Goal: Task Accomplishment & Management: Use online tool/utility

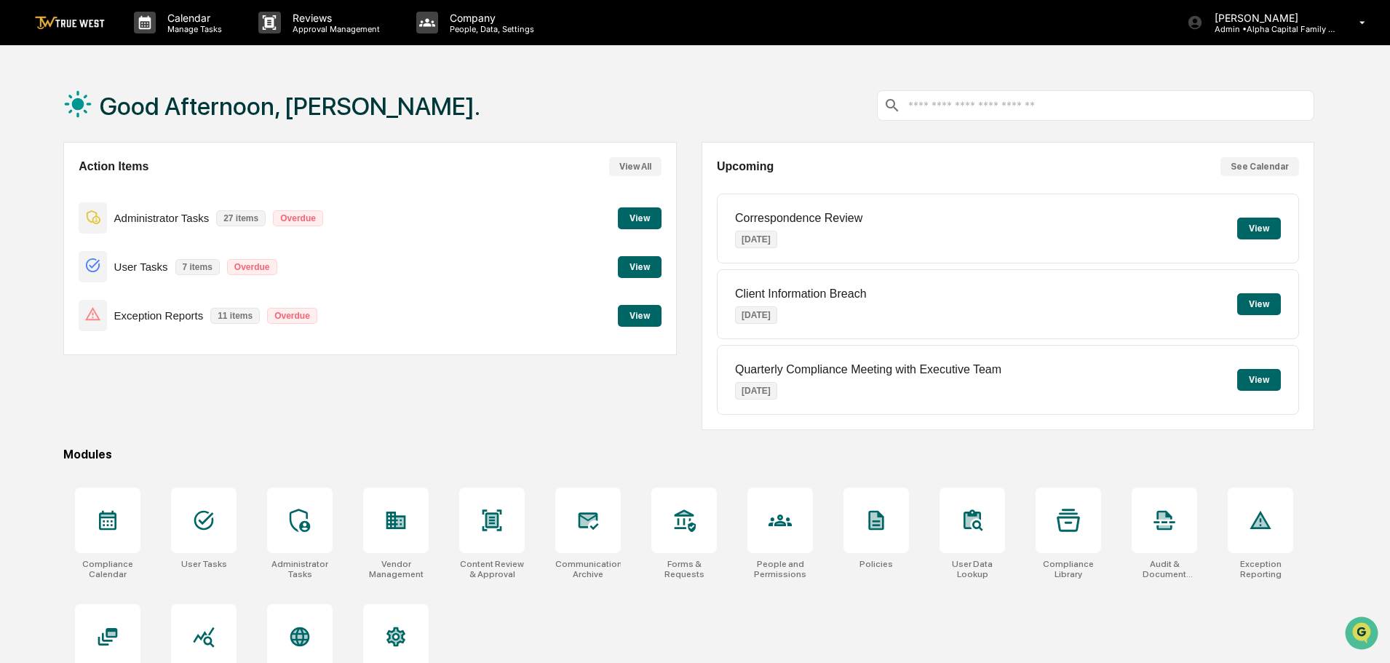
click at [629, 217] on button "View" at bounding box center [640, 218] width 44 height 22
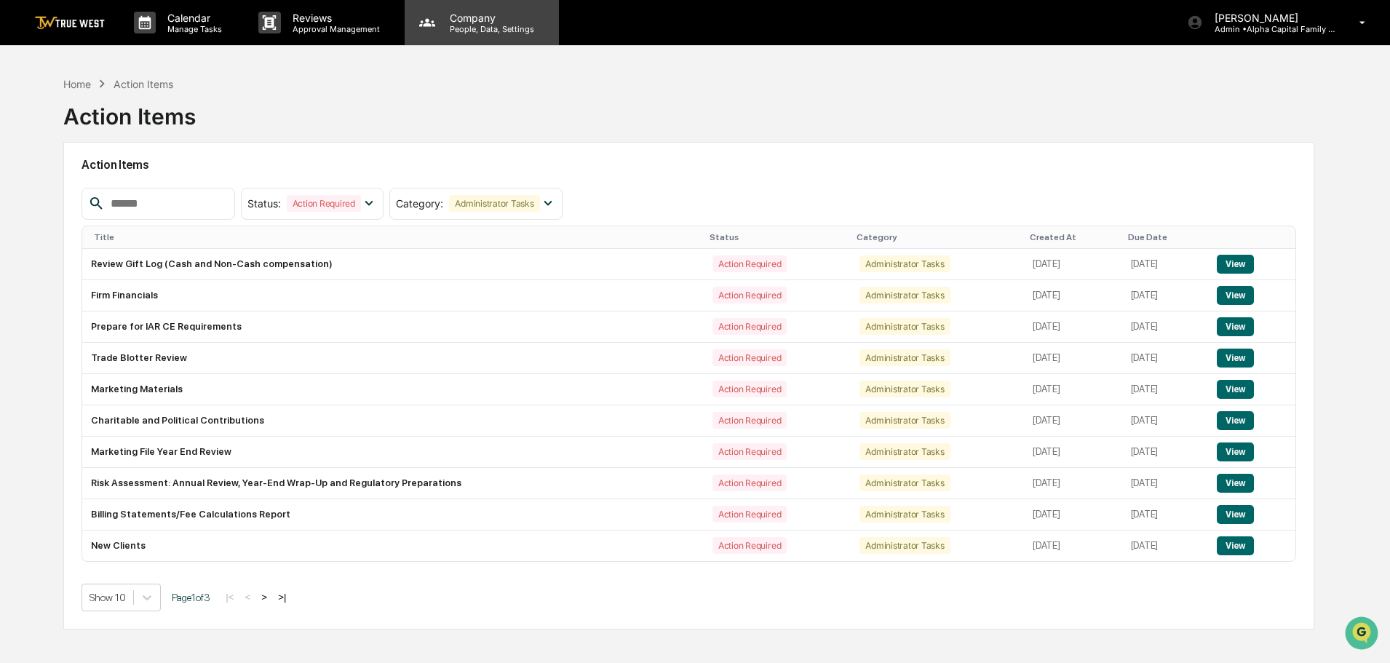
click at [459, 23] on p "Company" at bounding box center [489, 18] width 103 height 12
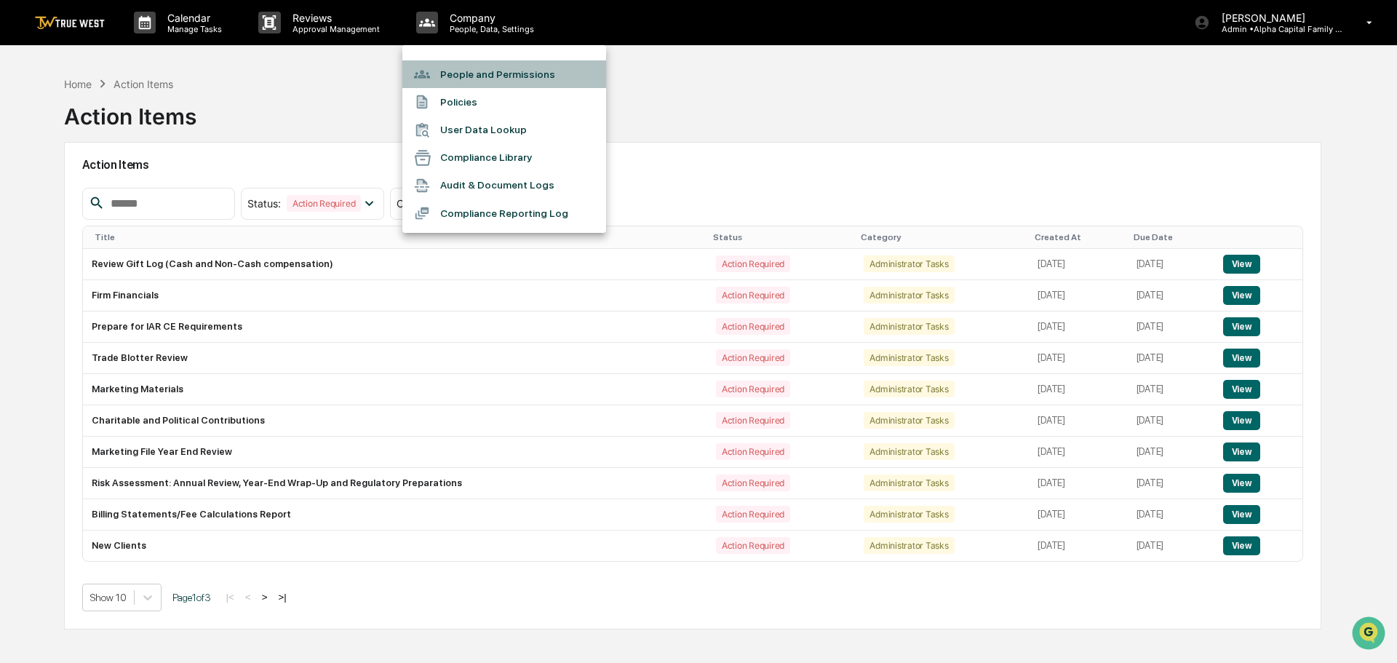
click at [466, 79] on li "People and Permissions" at bounding box center [504, 74] width 204 height 28
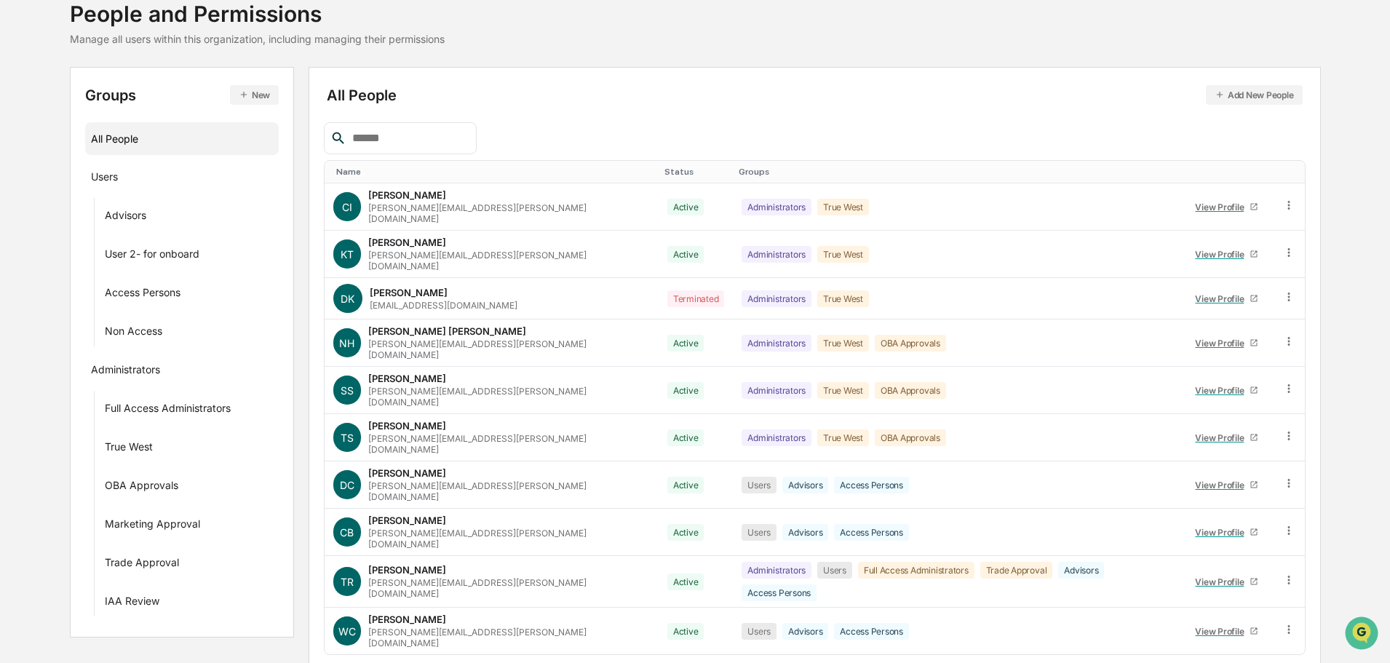
scroll to position [210, 0]
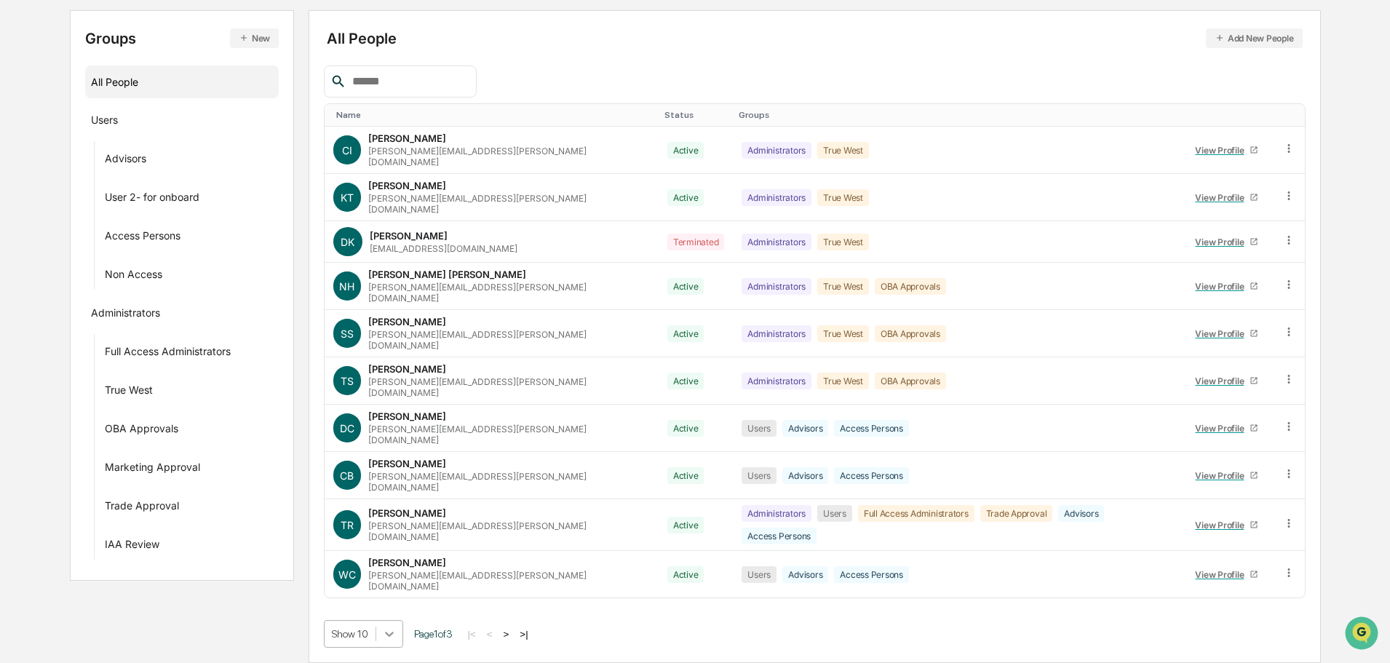
click at [387, 637] on body "Calendar Manage Tasks Reviews Approval Management Company People, Data, Setting…" at bounding box center [695, 254] width 1390 height 816
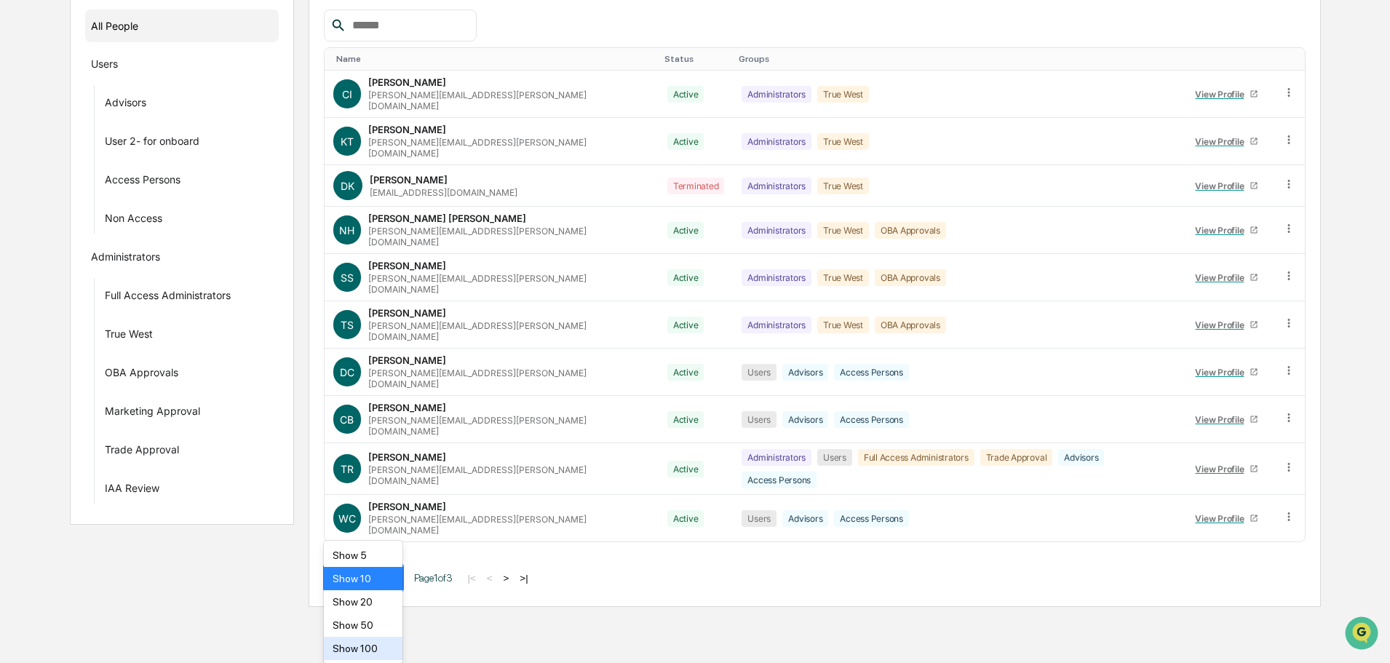
click at [365, 653] on div "Show 100" at bounding box center [363, 648] width 79 height 23
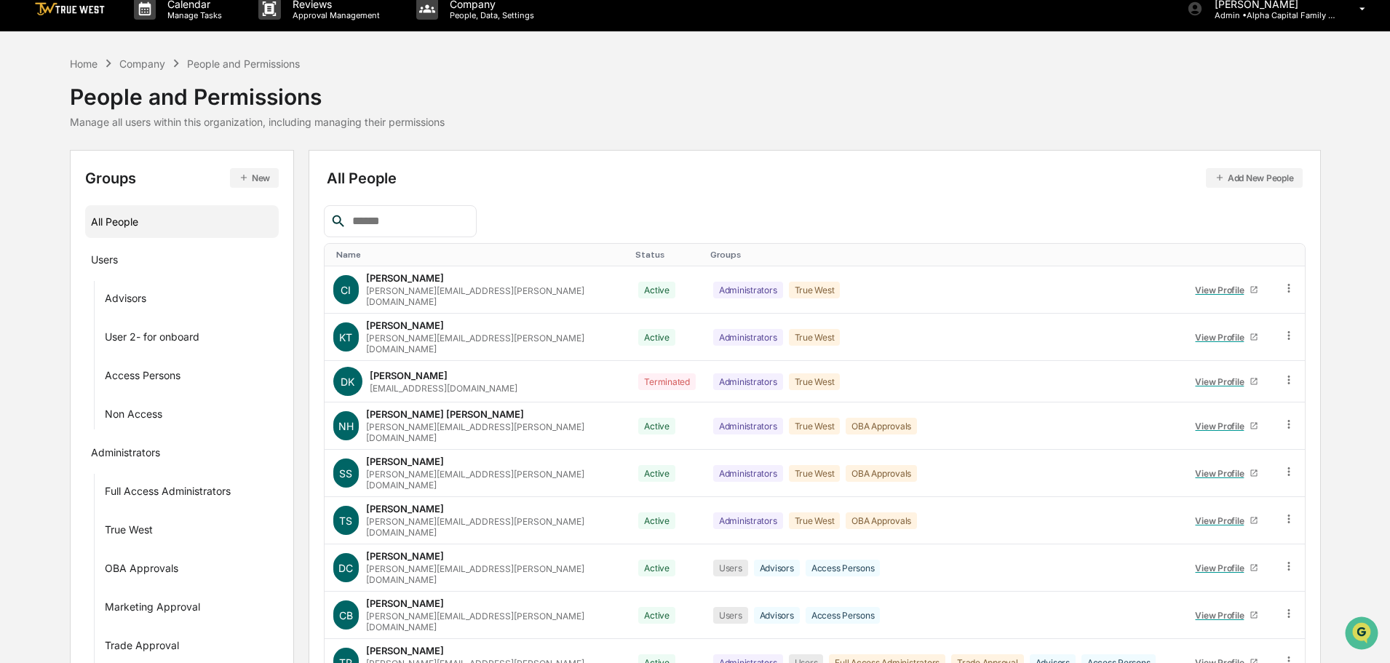
scroll to position [0, 0]
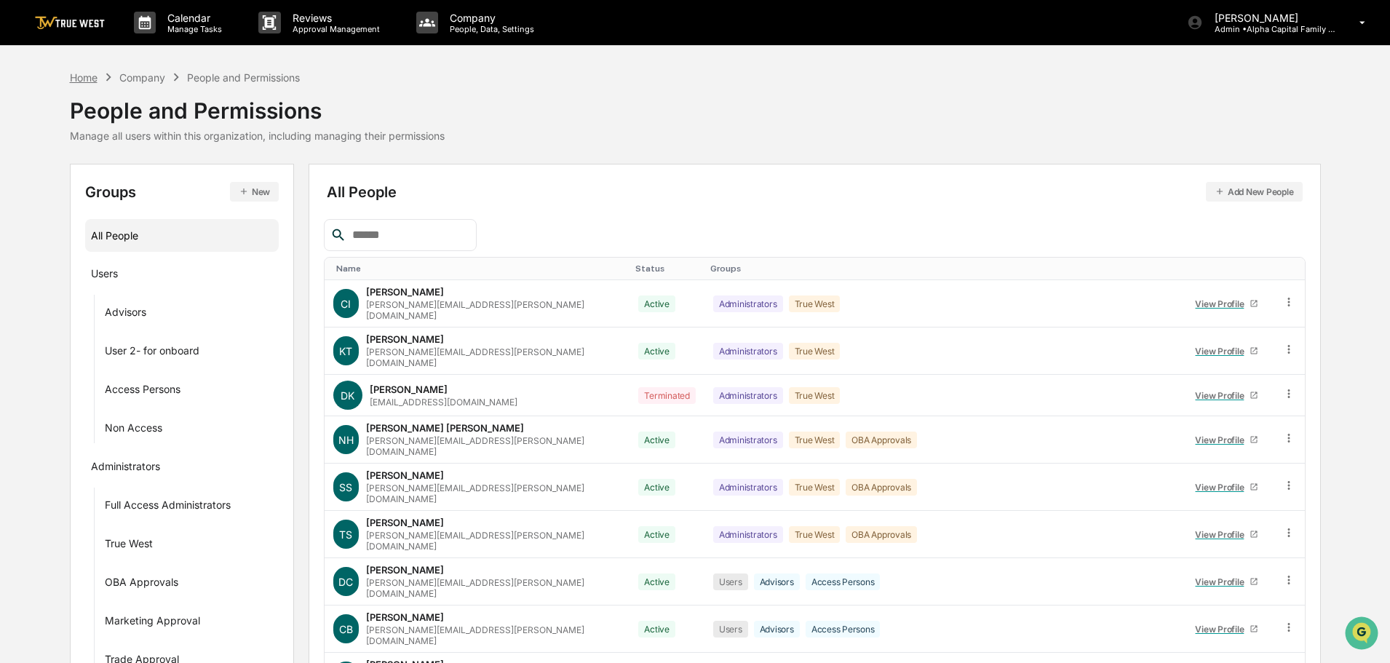
click at [77, 76] on div "Home" at bounding box center [84, 77] width 28 height 12
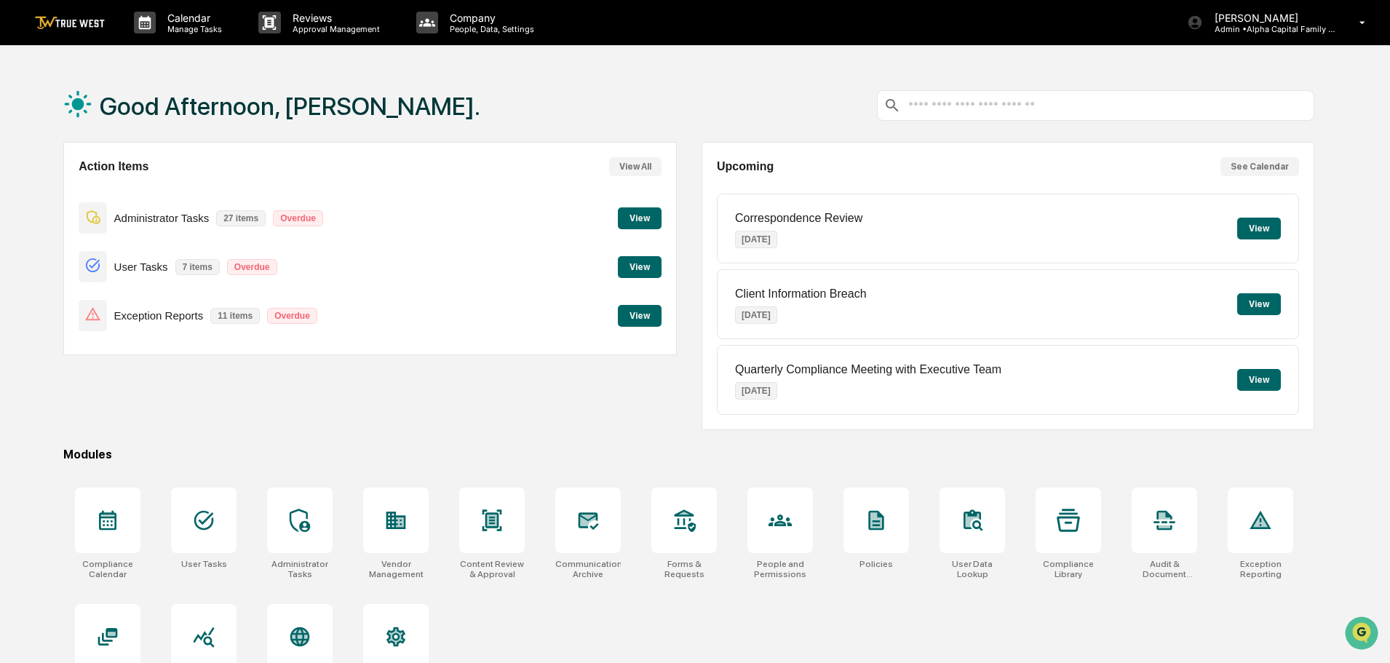
click at [632, 220] on button "View" at bounding box center [640, 218] width 44 height 22
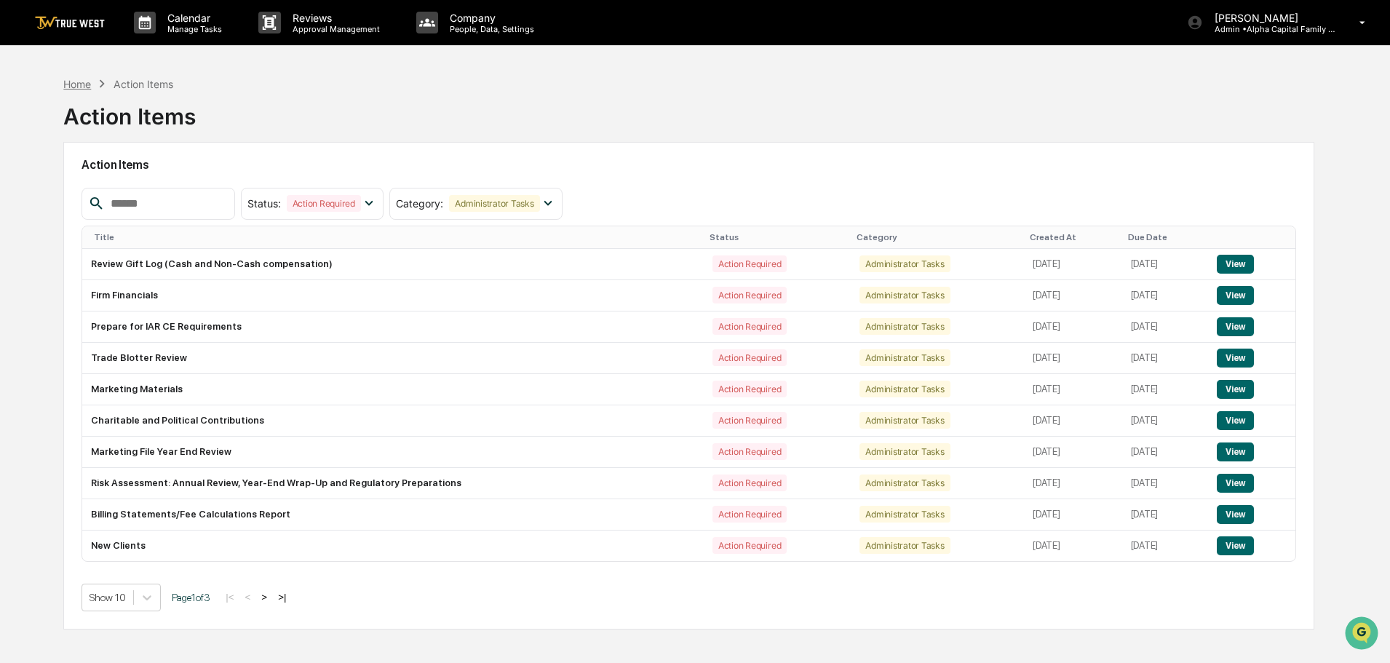
click at [72, 83] on div "Home" at bounding box center [77, 84] width 28 height 12
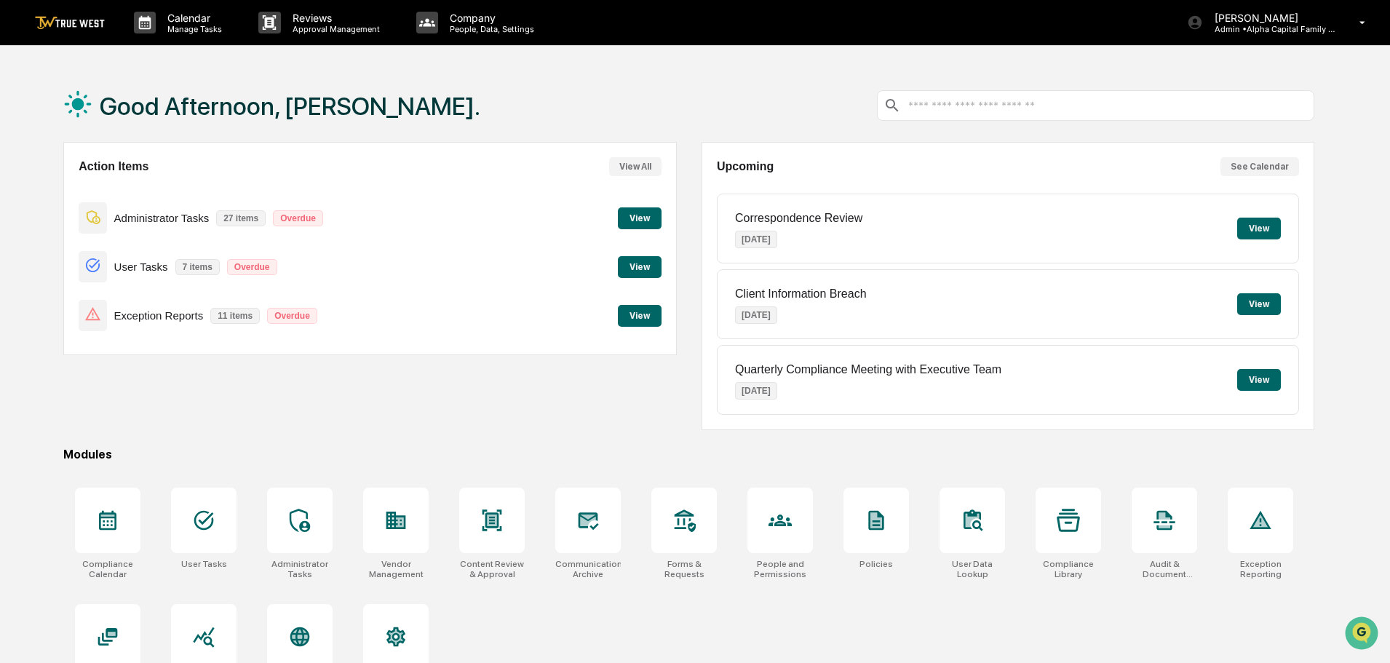
click at [641, 312] on button "View" at bounding box center [640, 316] width 44 height 22
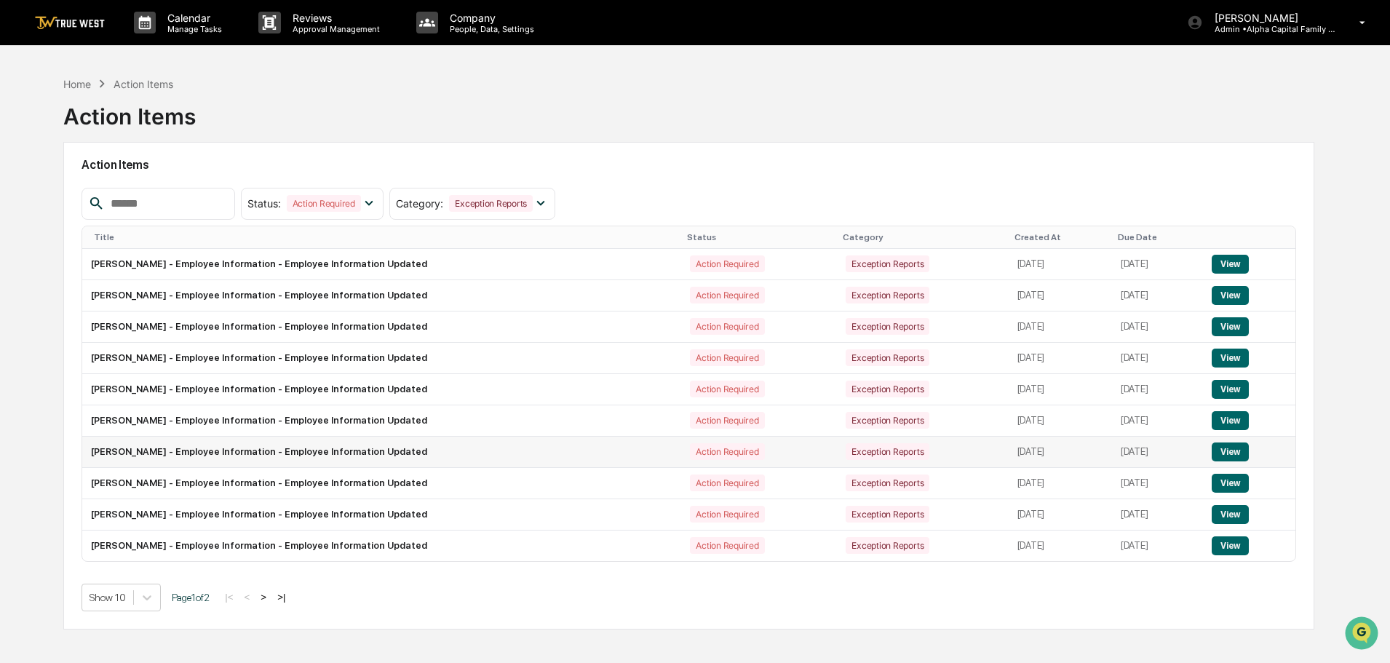
click at [1234, 449] on button "View" at bounding box center [1230, 451] width 37 height 19
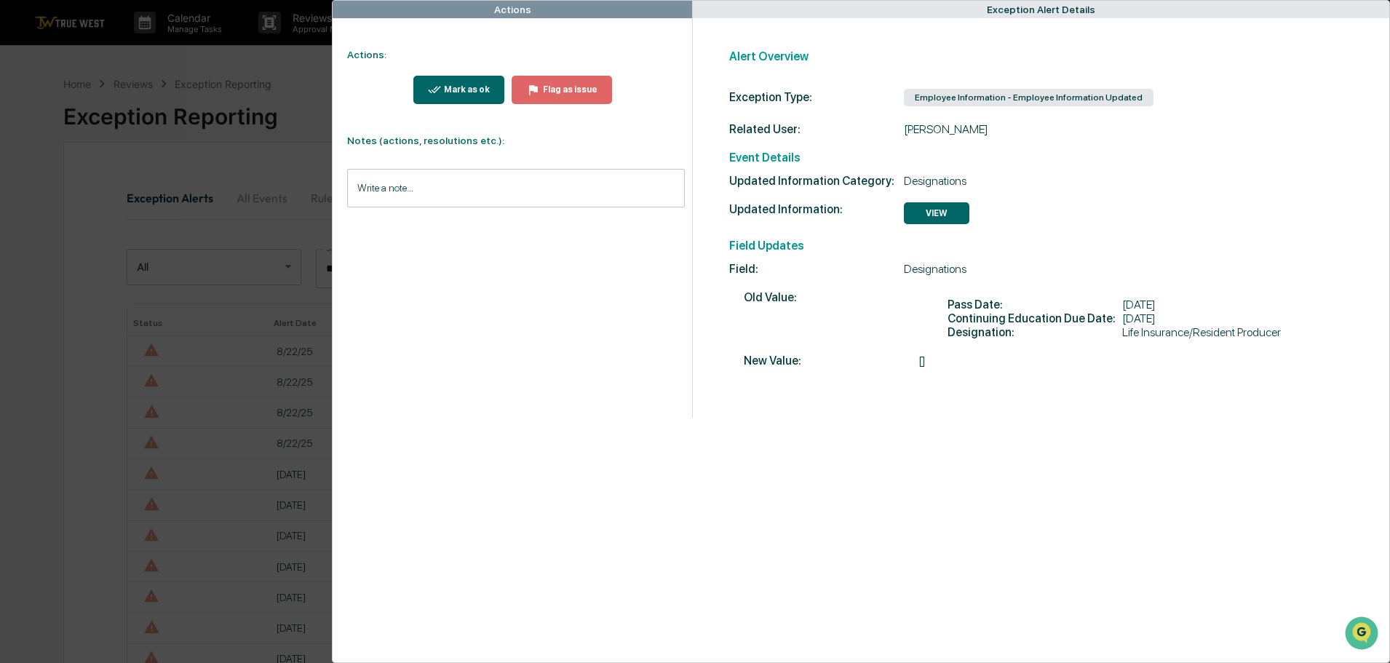
click at [474, 84] on div "Mark as ok" at bounding box center [459, 90] width 63 height 14
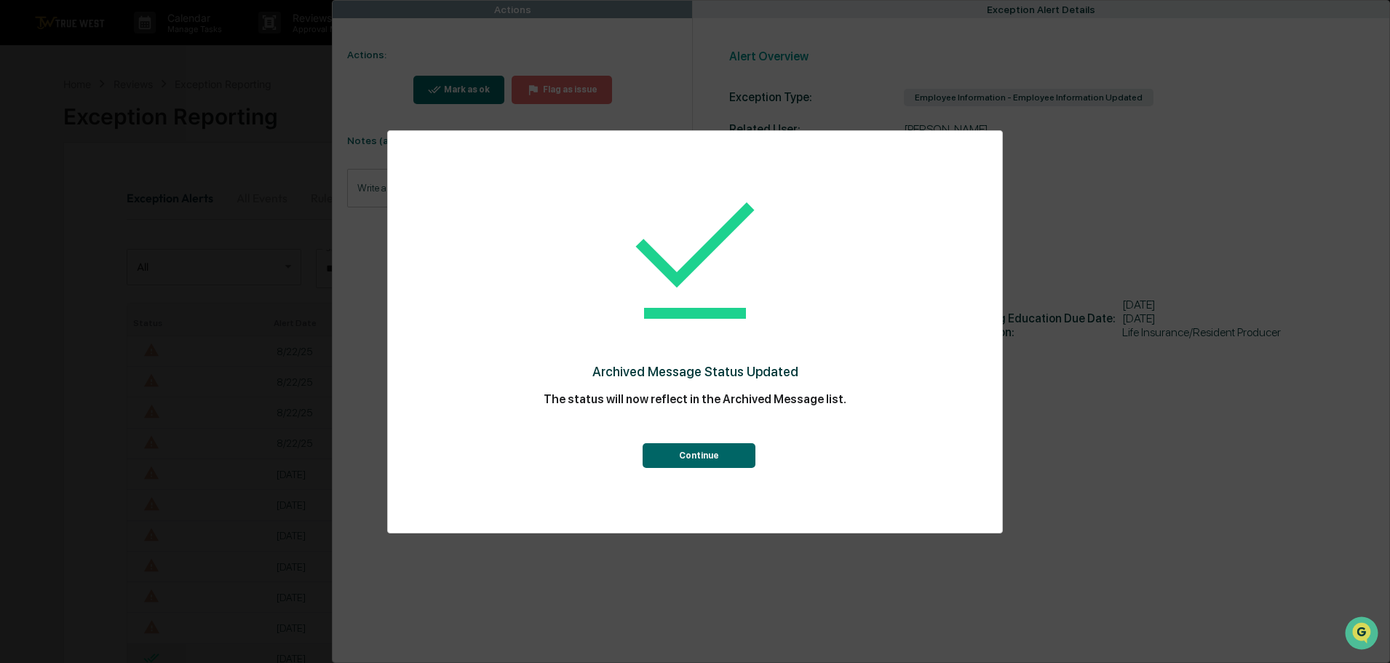
click at [691, 451] on button "Continue" at bounding box center [699, 455] width 113 height 25
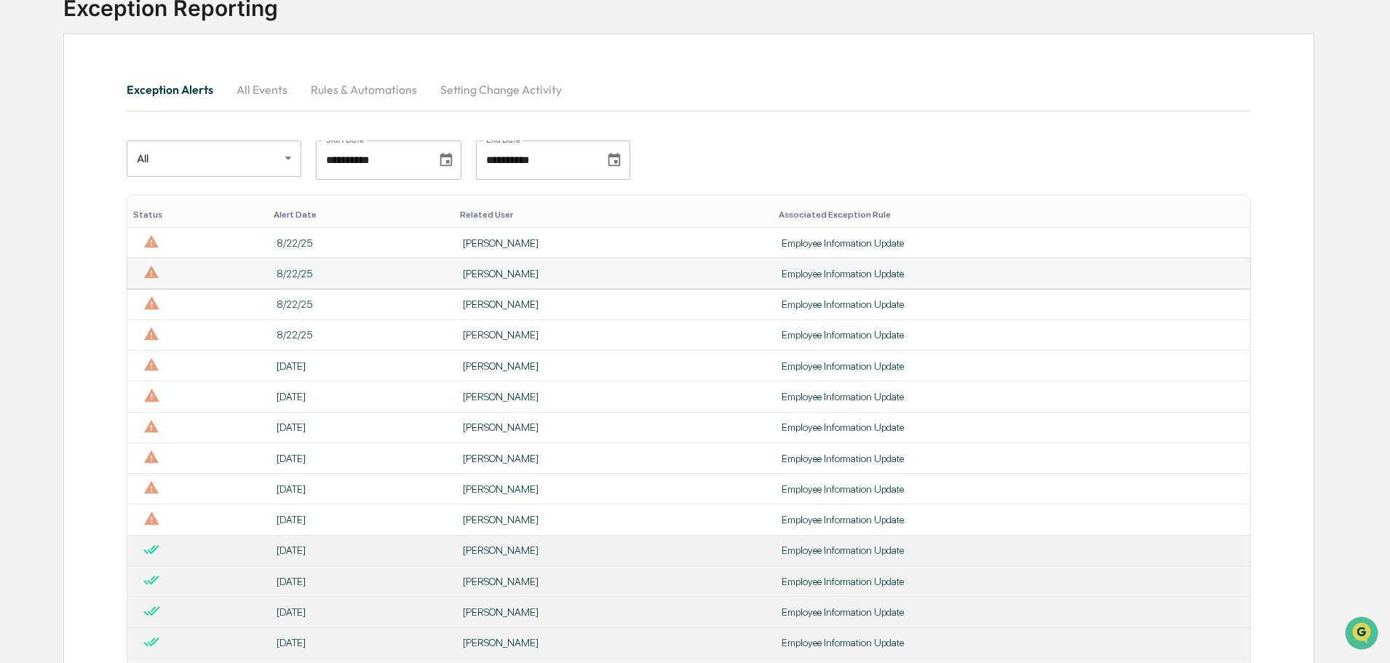
scroll to position [218, 0]
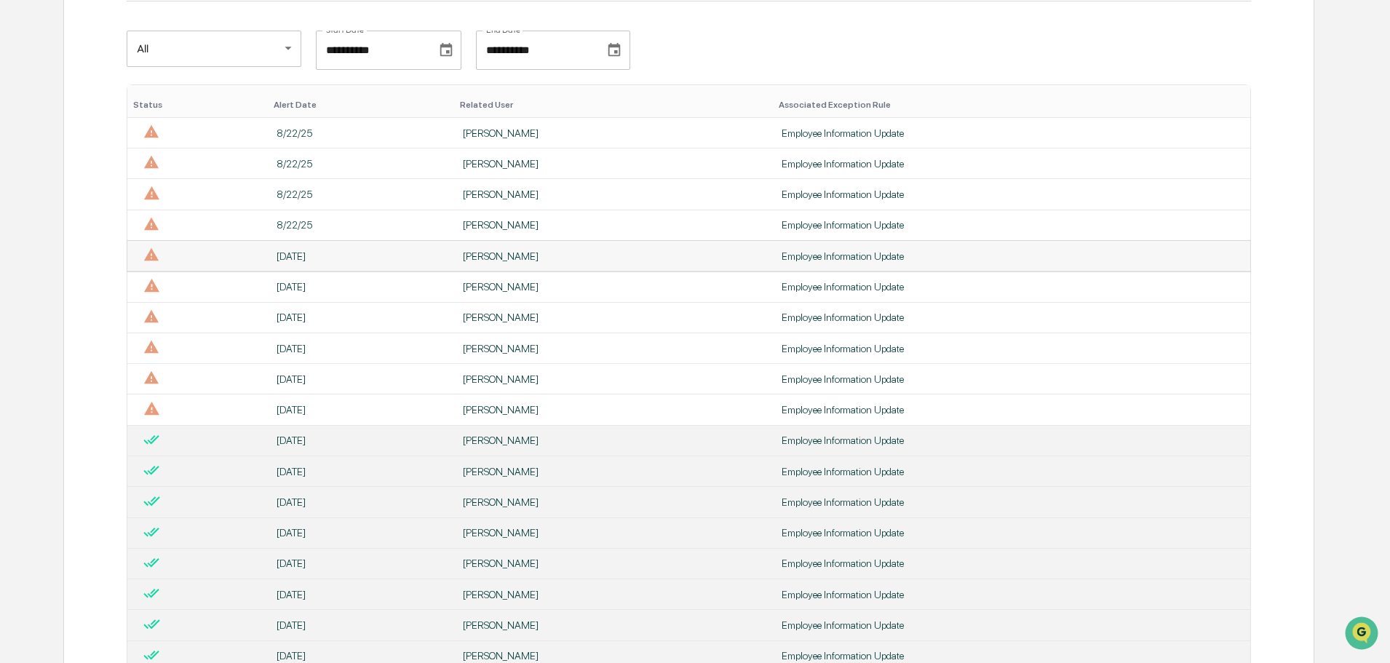
click at [479, 252] on div "[PERSON_NAME]" at bounding box center [613, 256] width 301 height 12
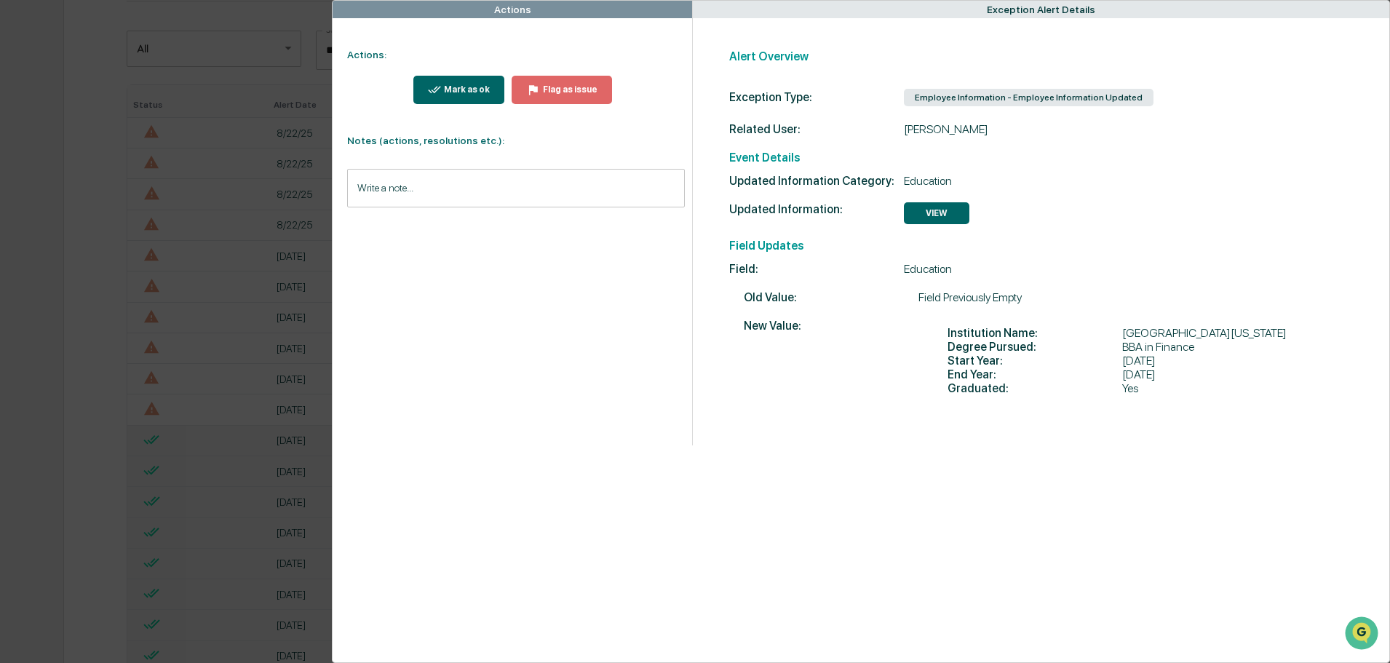
click at [458, 84] on div "Mark as ok" at bounding box center [459, 90] width 63 height 14
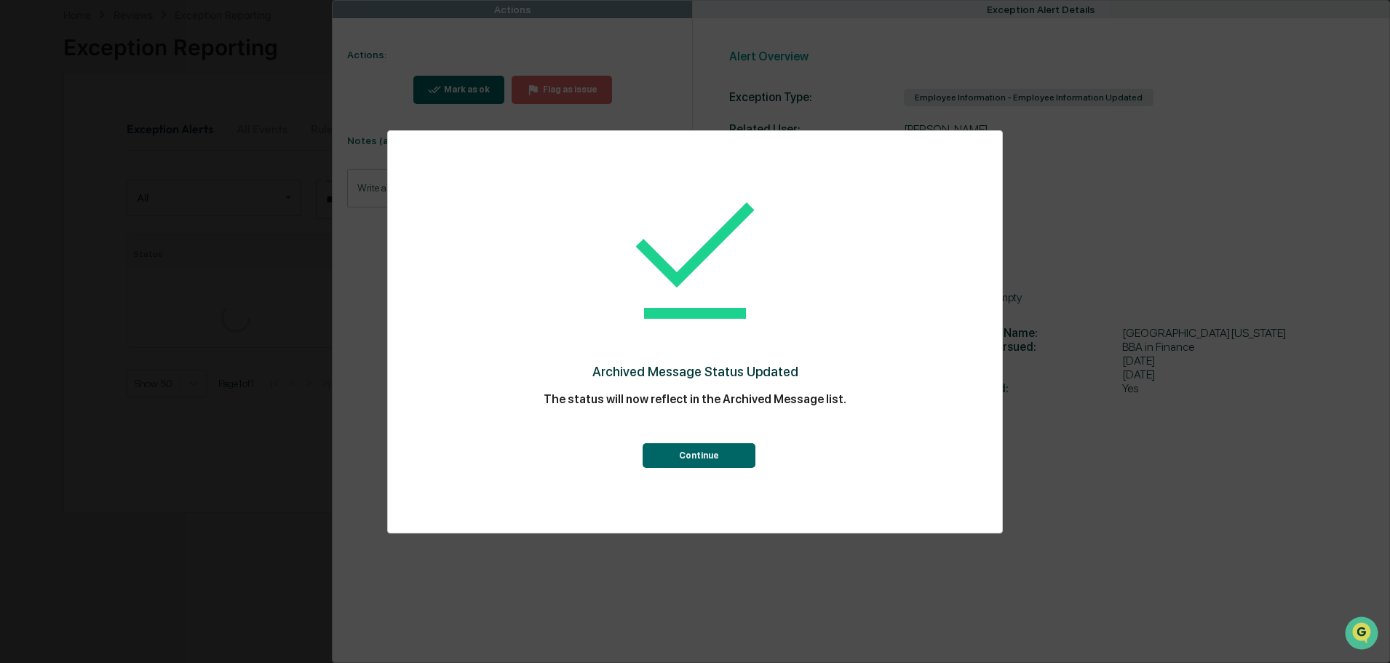
scroll to position [218, 0]
click at [674, 450] on button "Continue" at bounding box center [699, 455] width 113 height 25
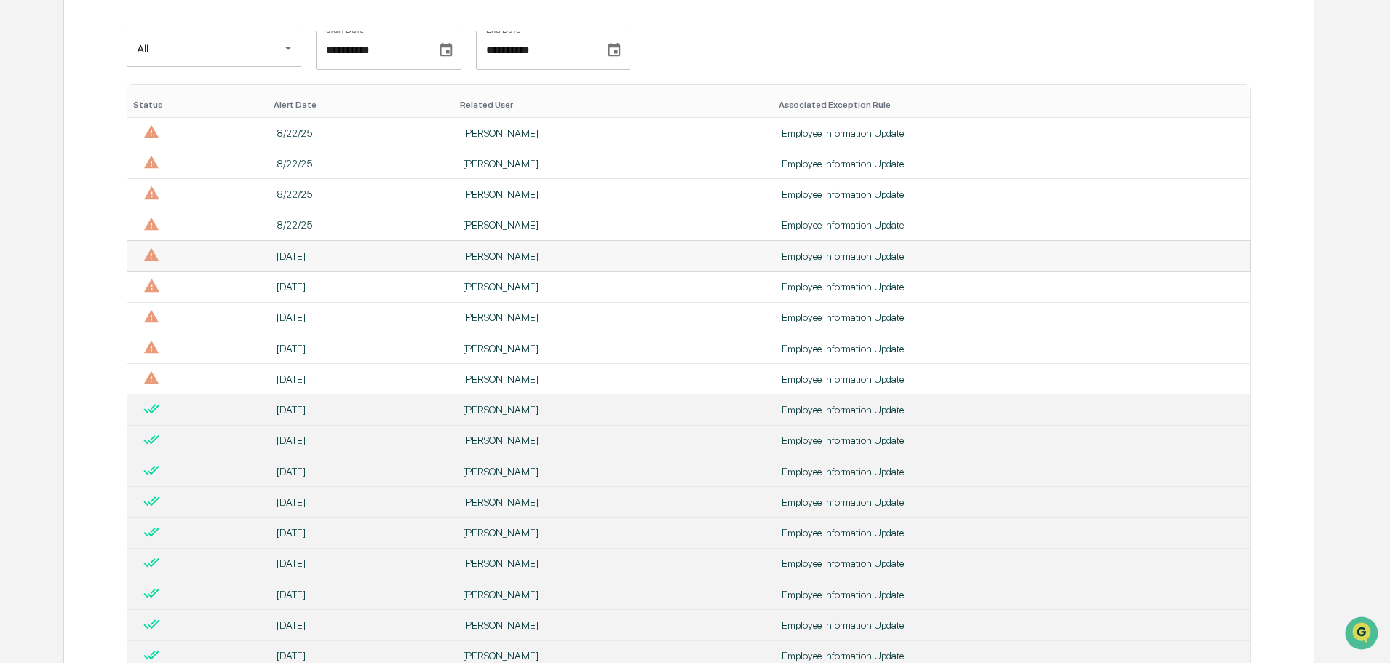
click at [485, 261] on div "[PERSON_NAME]" at bounding box center [613, 256] width 301 height 12
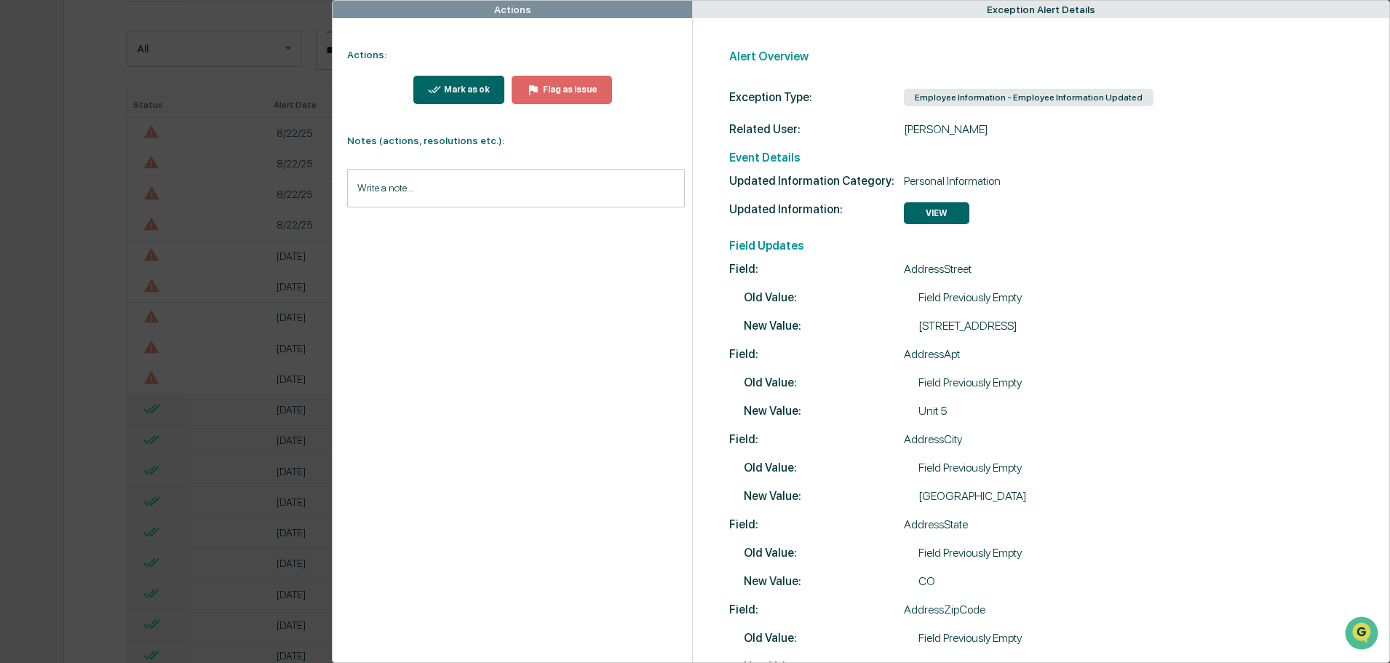
click at [453, 90] on div "Mark as ok" at bounding box center [465, 89] width 49 height 10
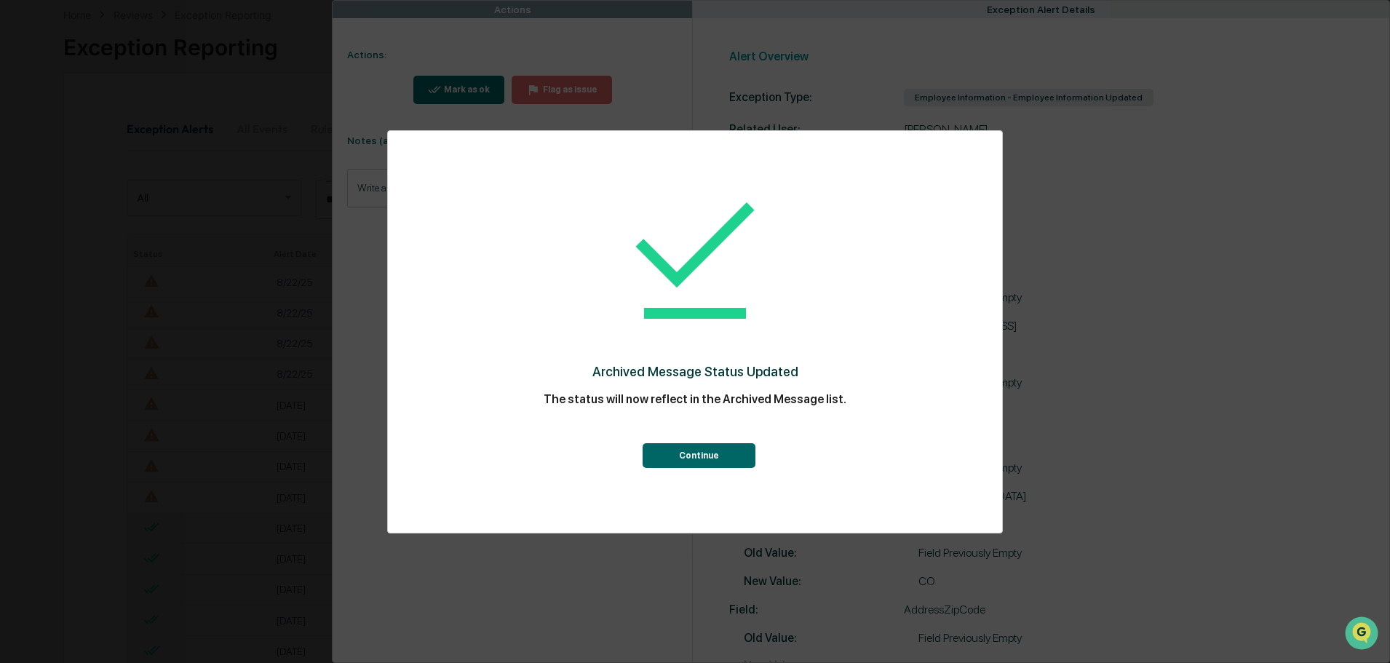
scroll to position [218, 0]
click at [704, 453] on button "Continue" at bounding box center [699, 455] width 113 height 25
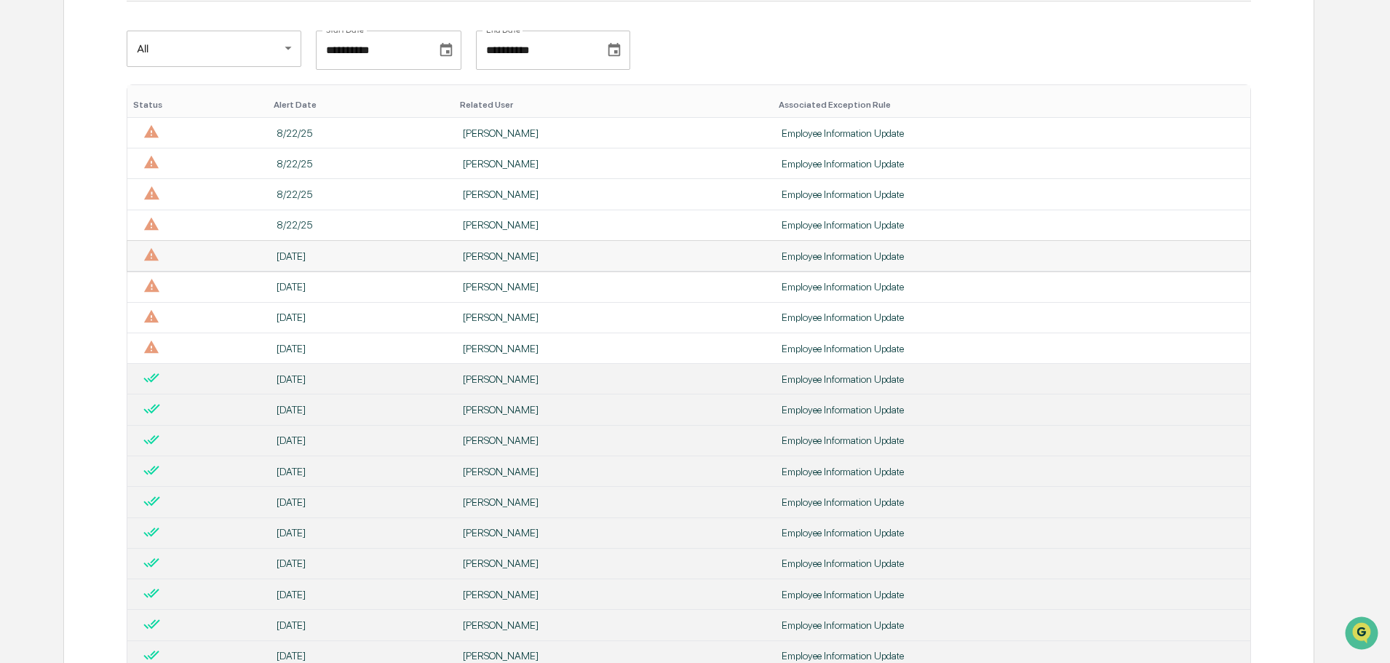
click at [481, 258] on div "[PERSON_NAME]" at bounding box center [613, 256] width 301 height 12
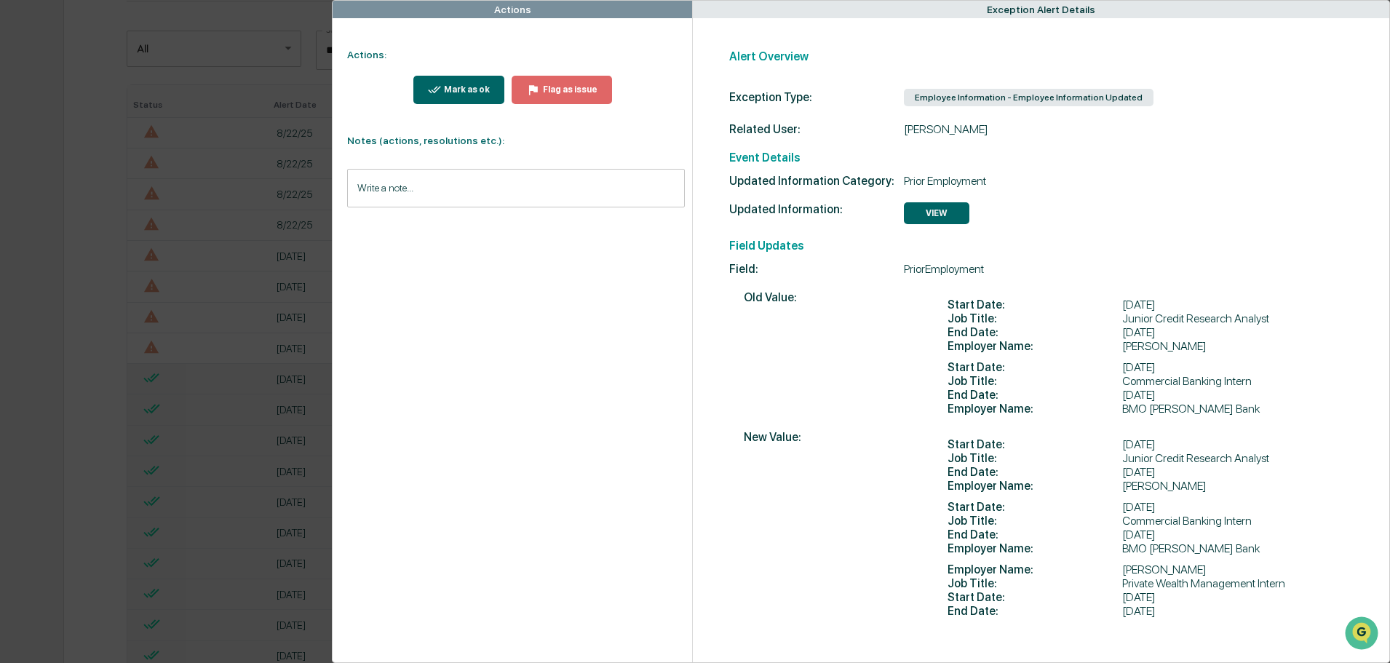
click at [461, 89] on div "Mark as ok" at bounding box center [465, 89] width 49 height 10
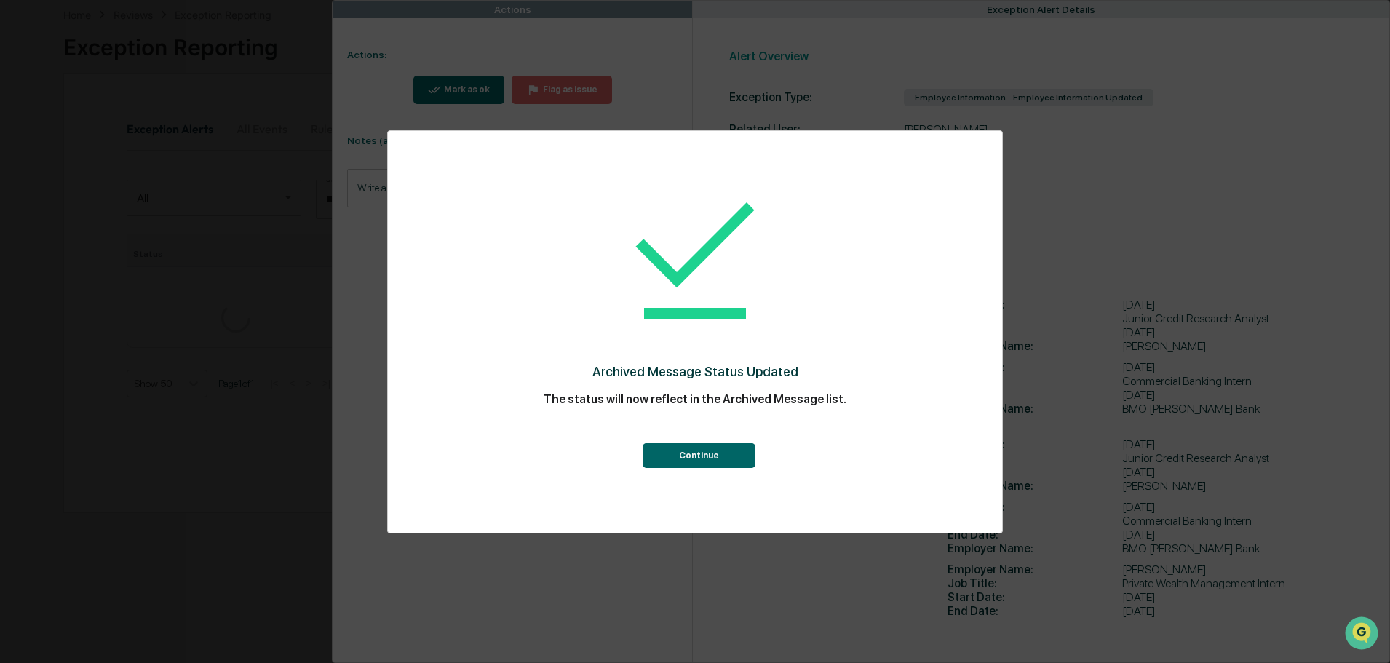
scroll to position [218, 0]
click at [699, 461] on button "Continue" at bounding box center [699, 455] width 113 height 25
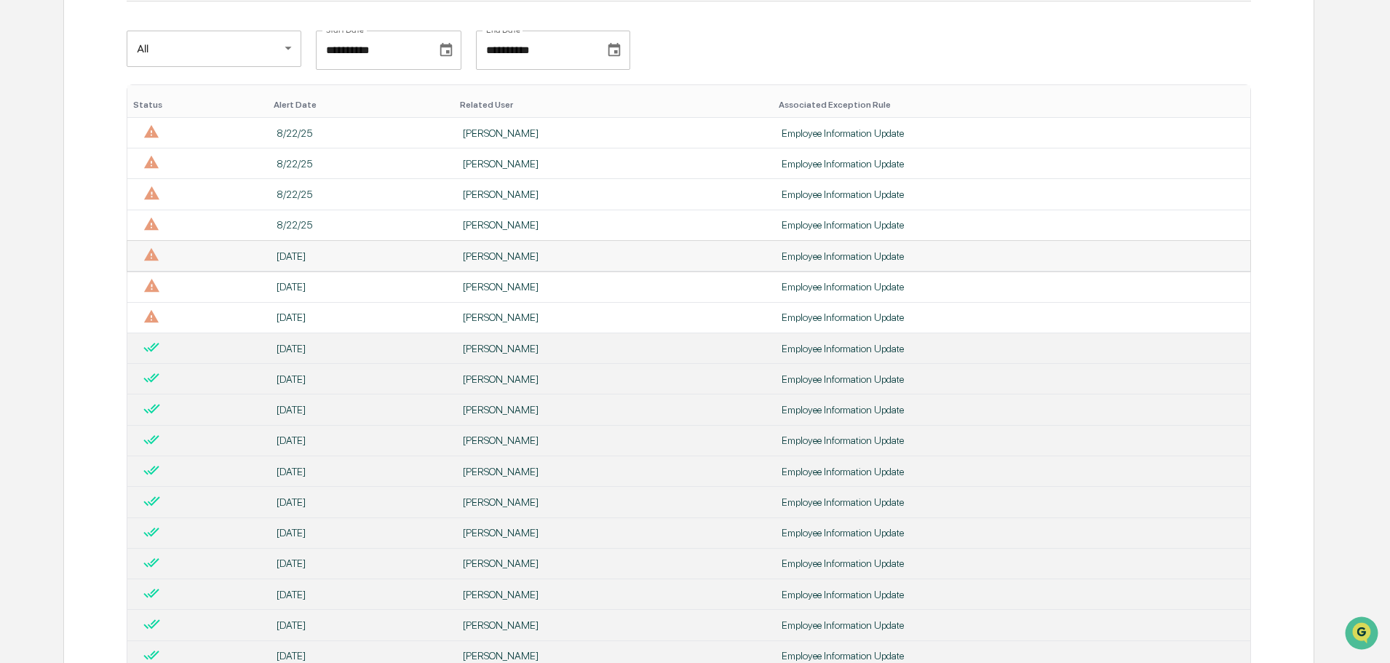
click at [484, 260] on div "[PERSON_NAME]" at bounding box center [613, 256] width 301 height 12
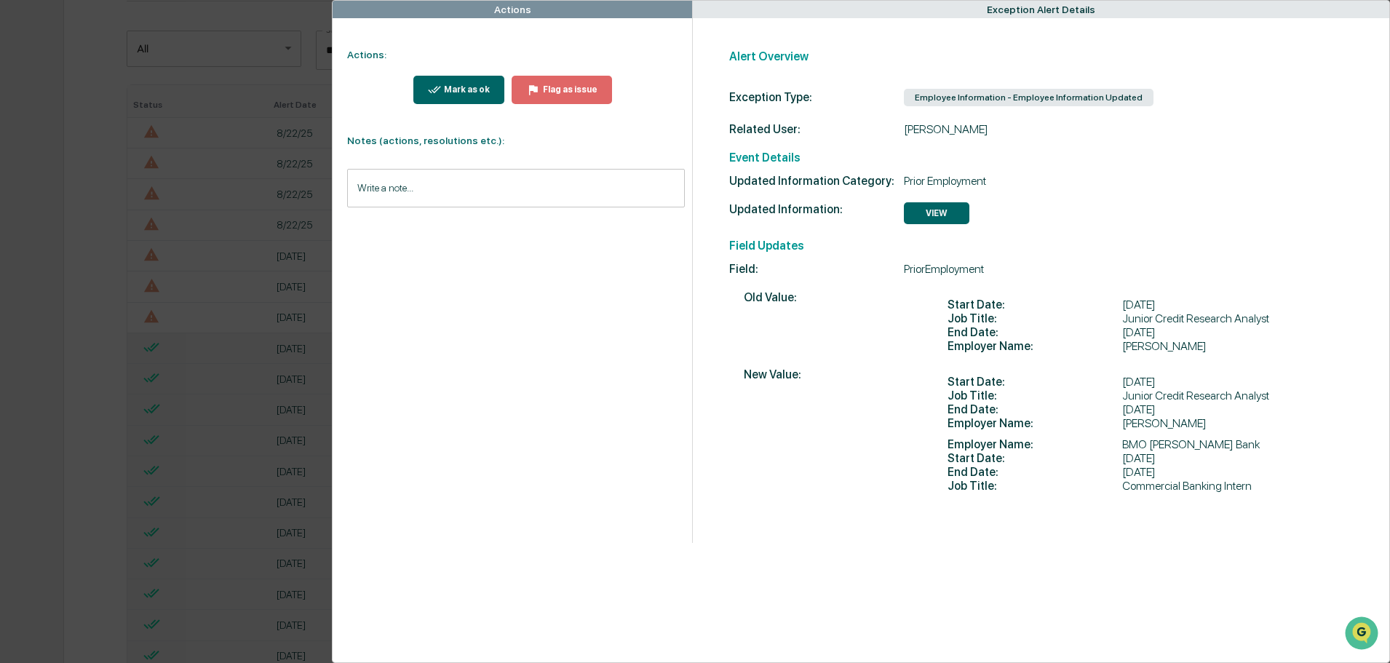
click at [468, 88] on div "Mark as ok" at bounding box center [465, 89] width 49 height 10
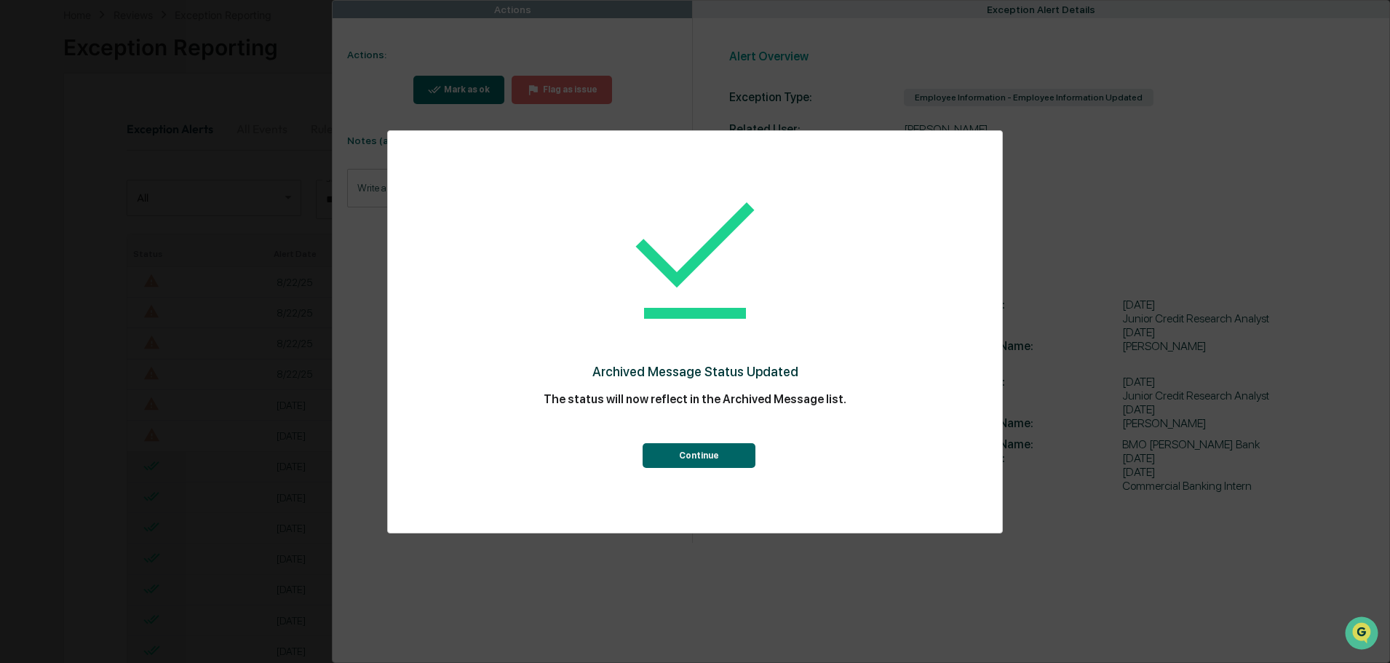
scroll to position [218, 0]
click at [701, 460] on button "Continue" at bounding box center [699, 455] width 113 height 25
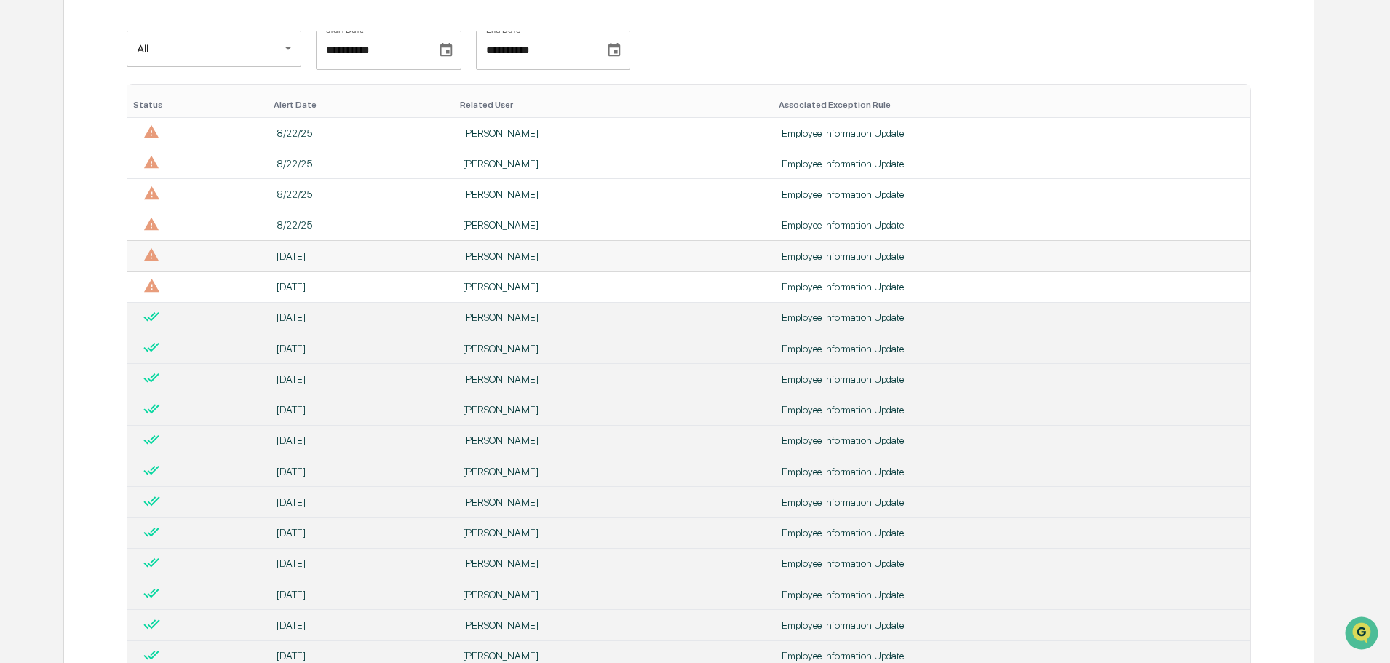
click at [472, 256] on div "[PERSON_NAME]" at bounding box center [613, 256] width 301 height 12
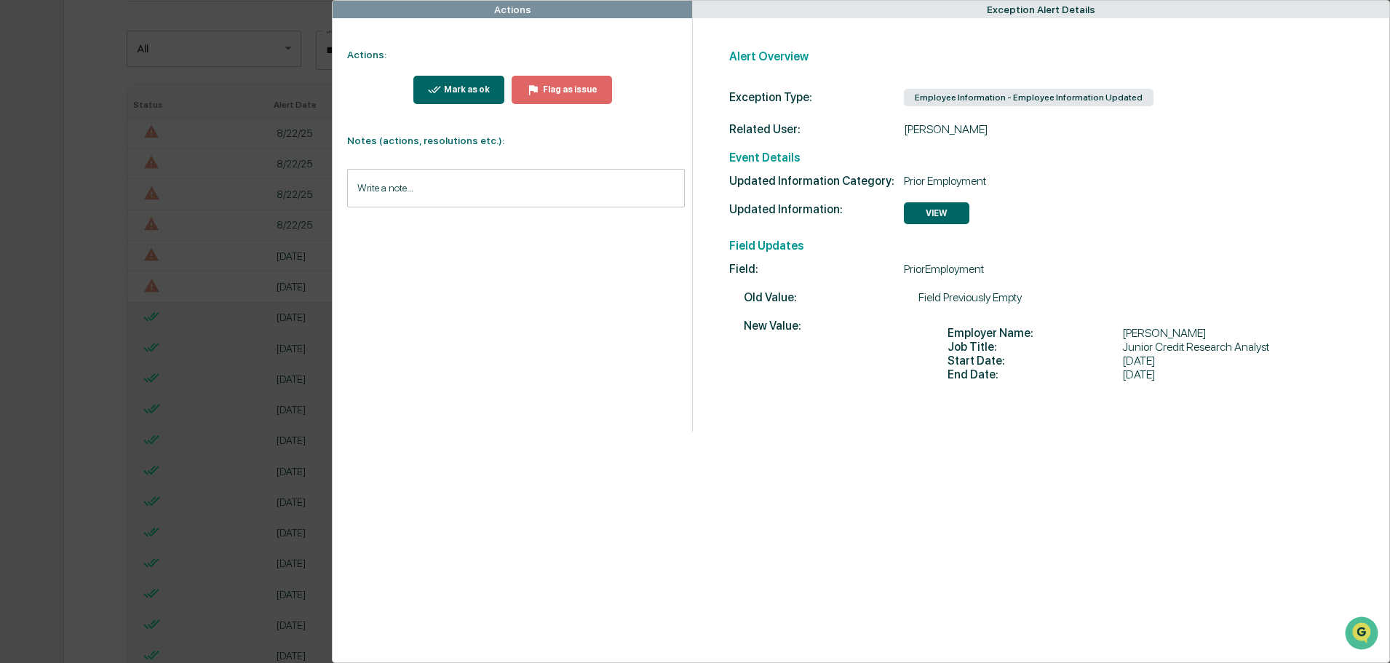
click at [460, 89] on div "Mark as ok" at bounding box center [465, 89] width 49 height 10
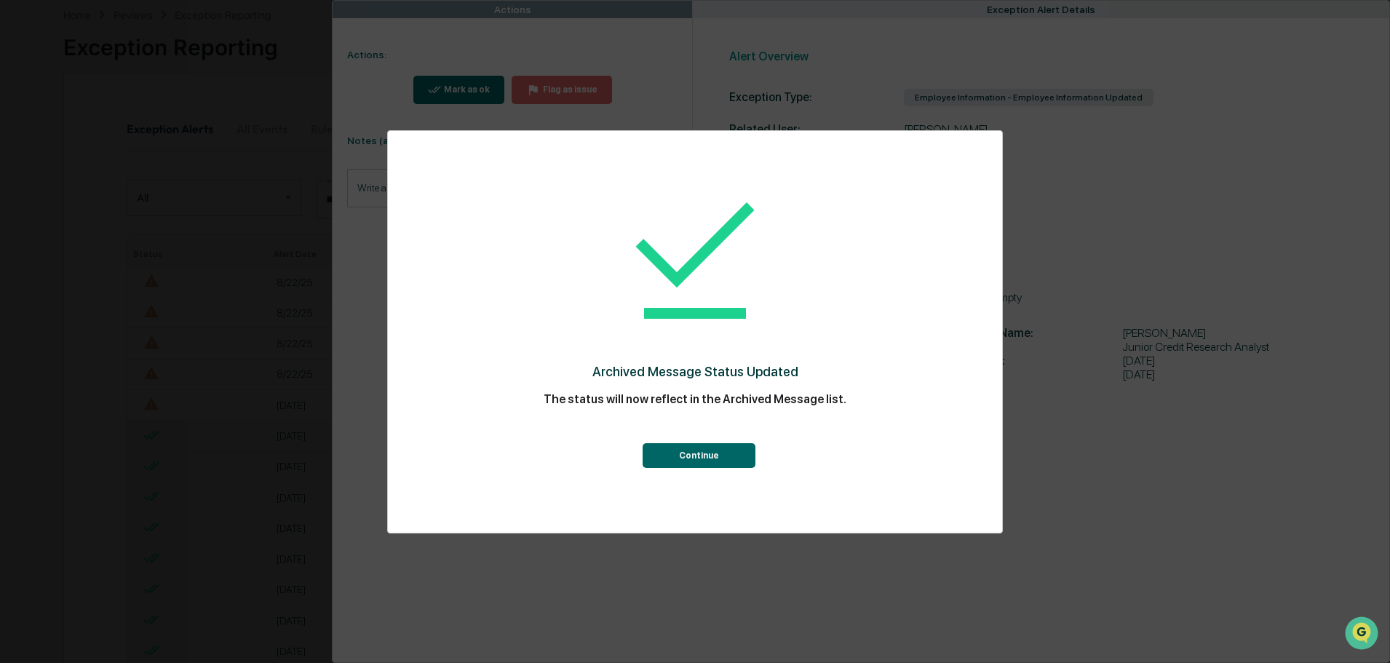
scroll to position [218, 0]
click at [699, 452] on button "Continue" at bounding box center [699, 455] width 113 height 25
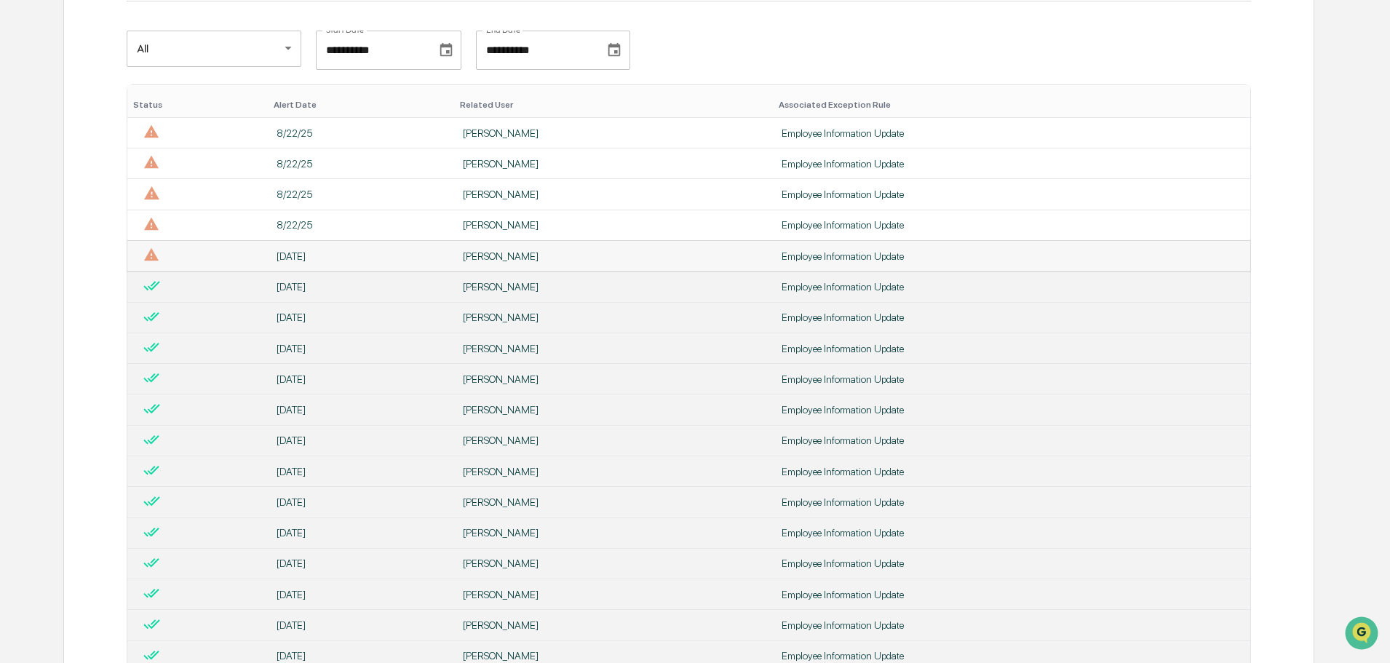
click at [483, 255] on div "[PERSON_NAME]" at bounding box center [613, 256] width 301 height 12
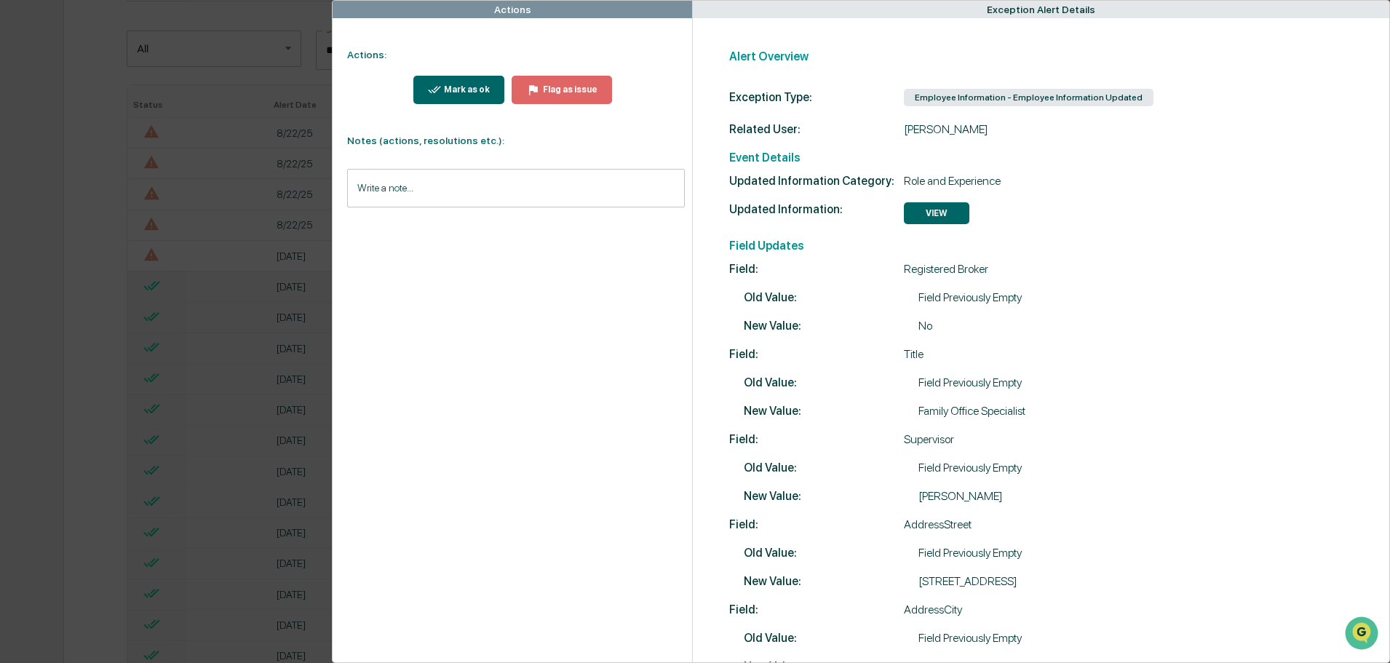
click at [458, 91] on div "Mark as ok" at bounding box center [465, 89] width 49 height 10
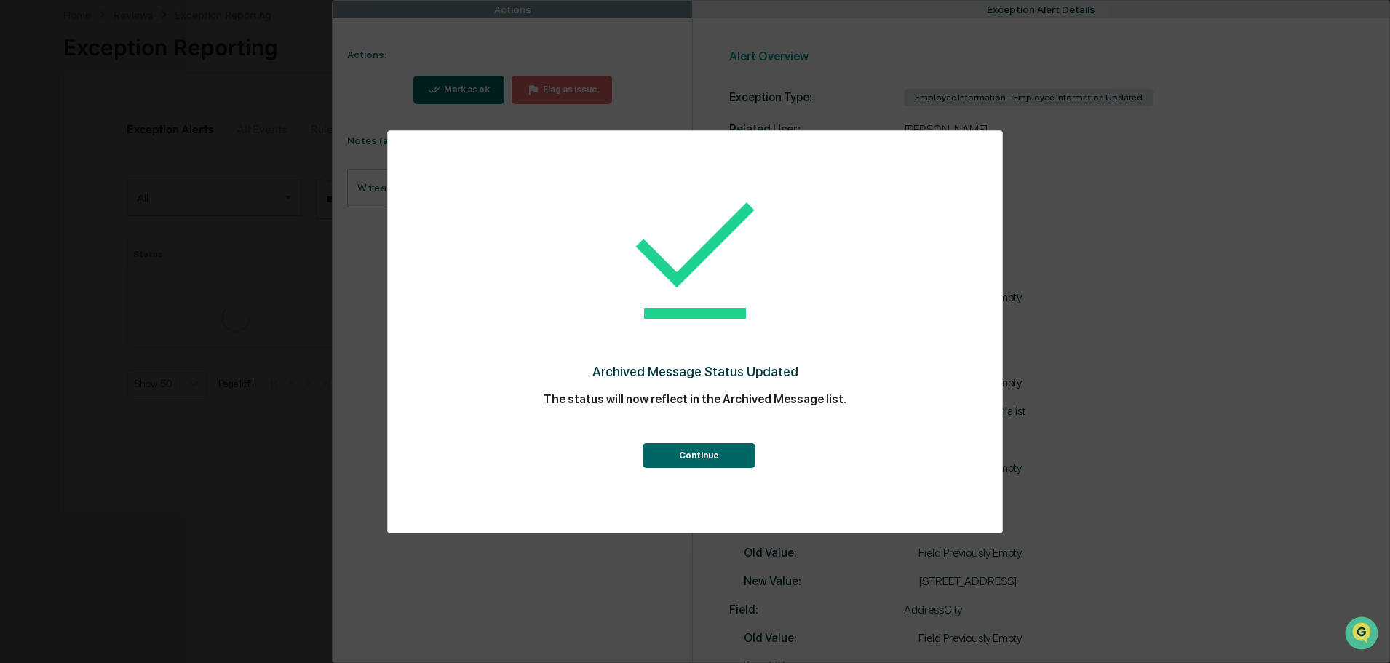
scroll to position [218, 0]
click at [709, 456] on button "Continue" at bounding box center [699, 455] width 113 height 25
